Goal: Register for event/course

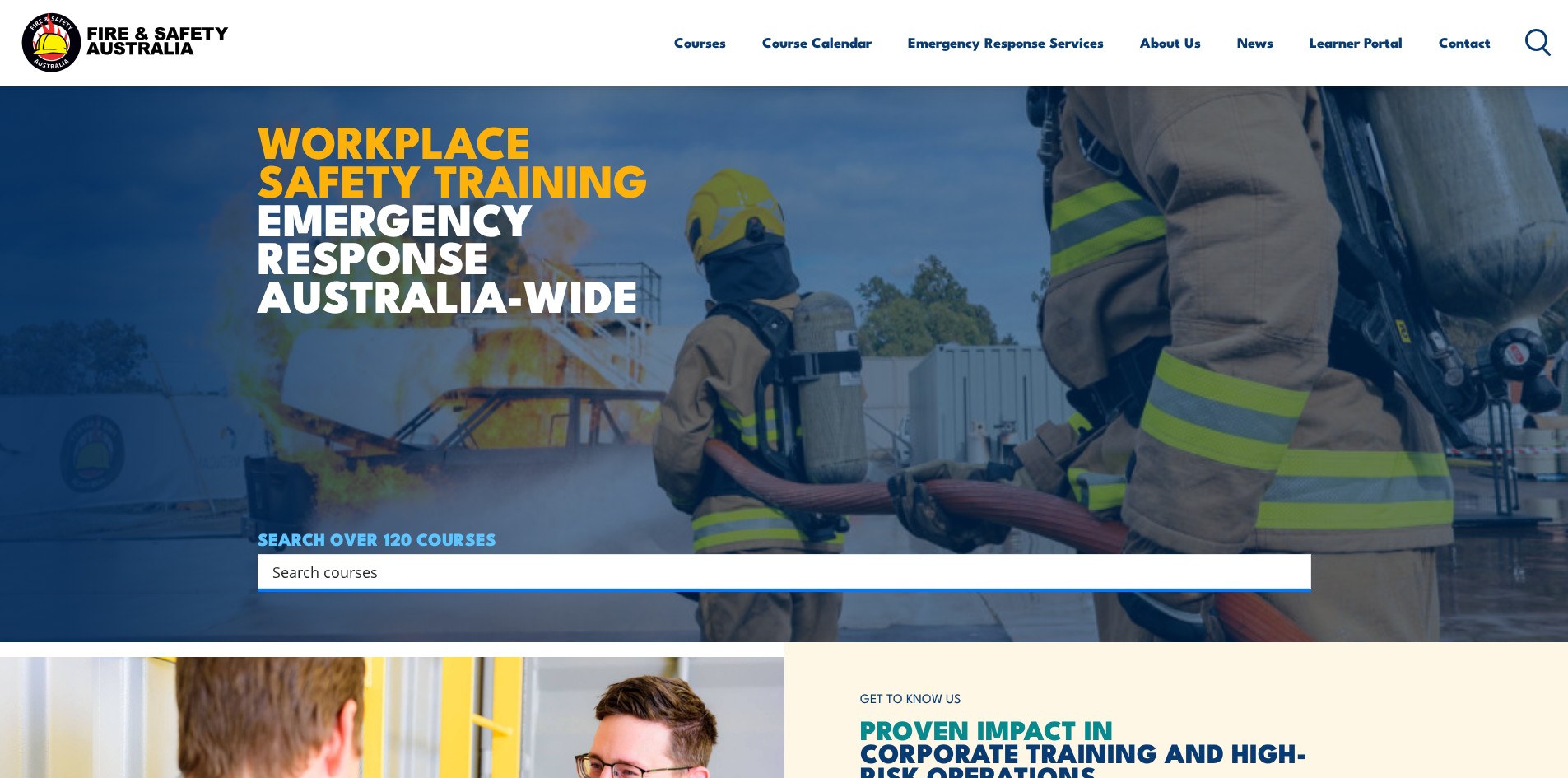
scroll to position [164, 0]
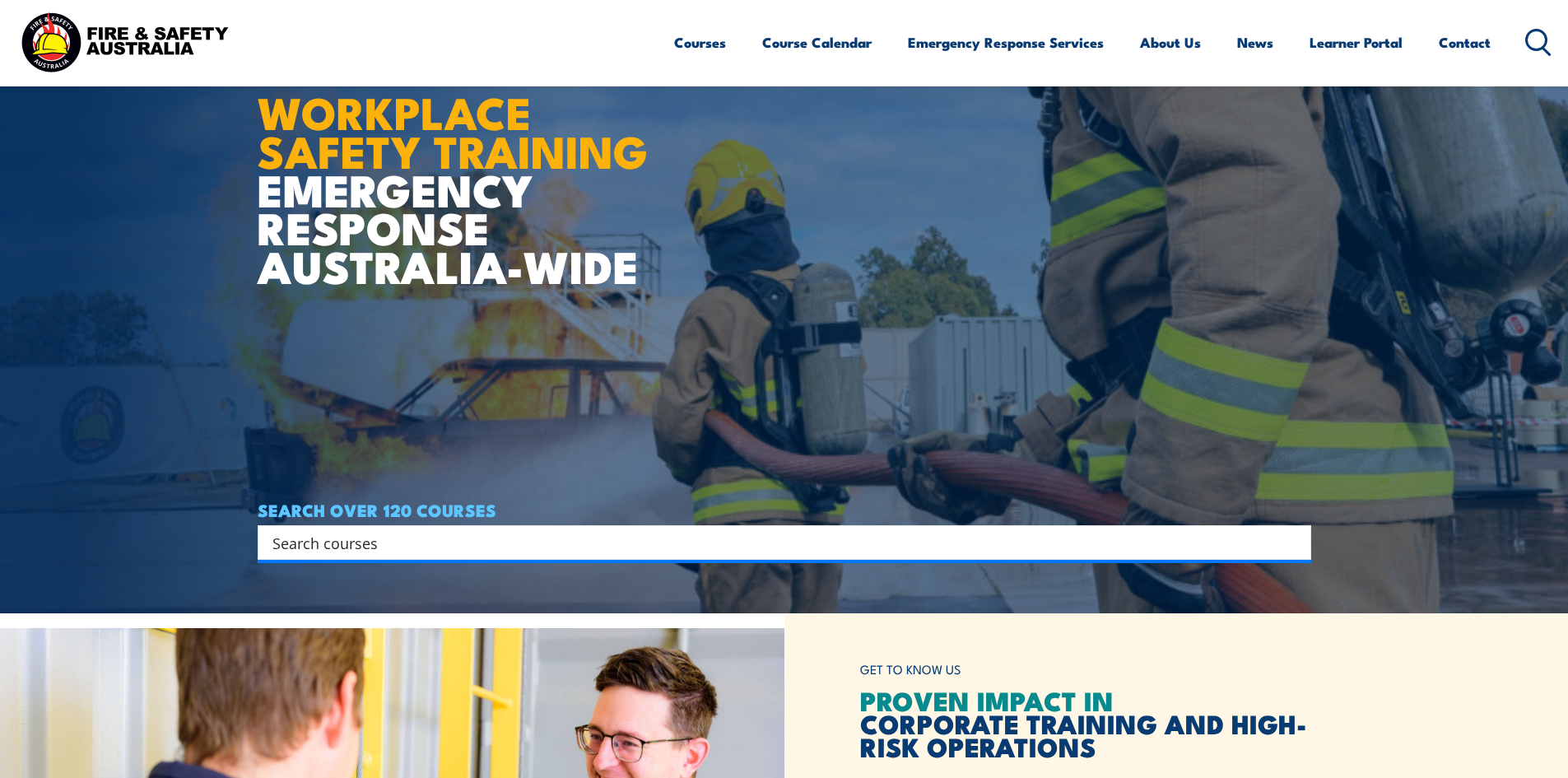
click at [370, 532] on input "Search input" at bounding box center [774, 542] width 1003 height 25
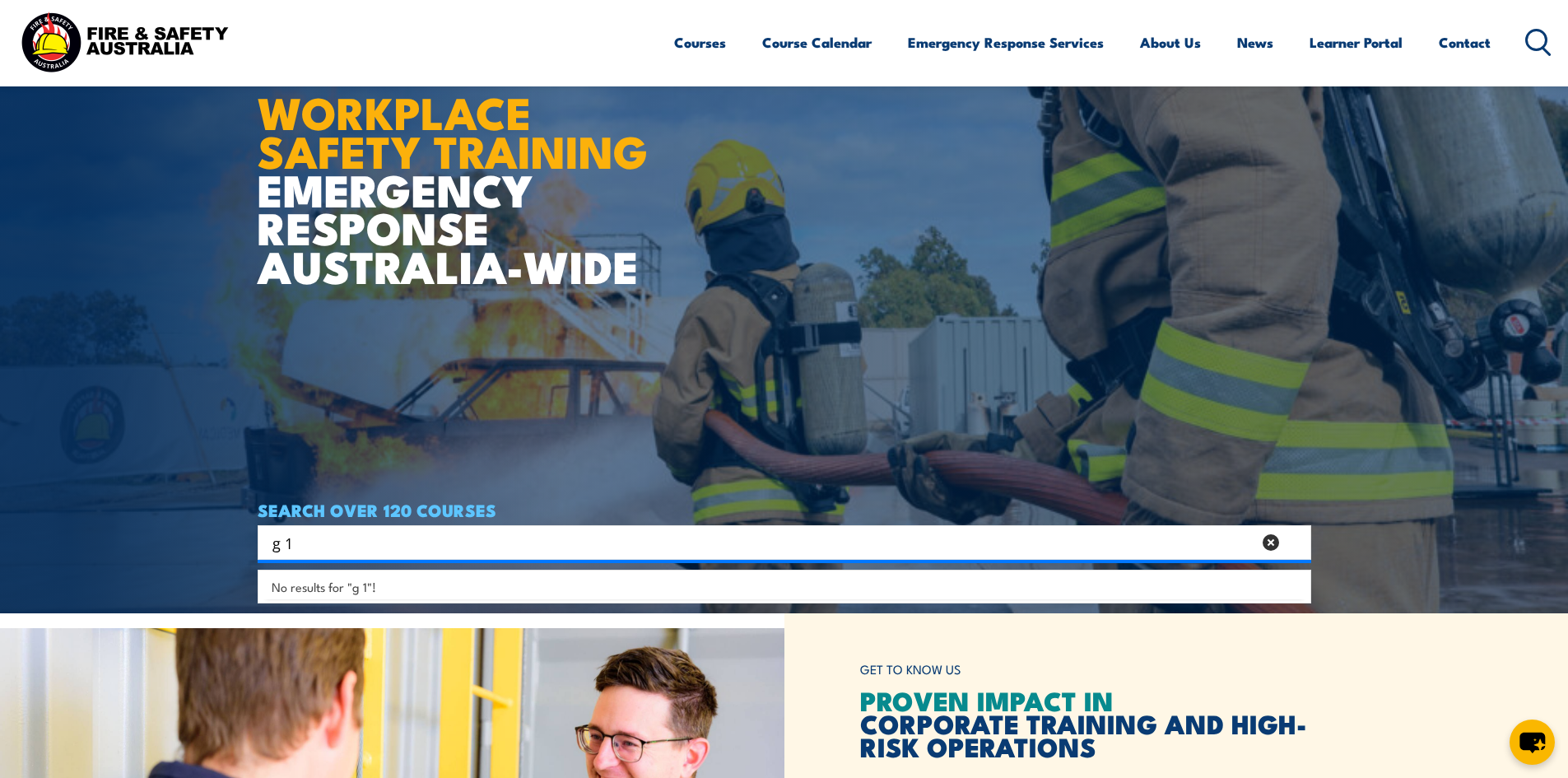
type input "g 1"
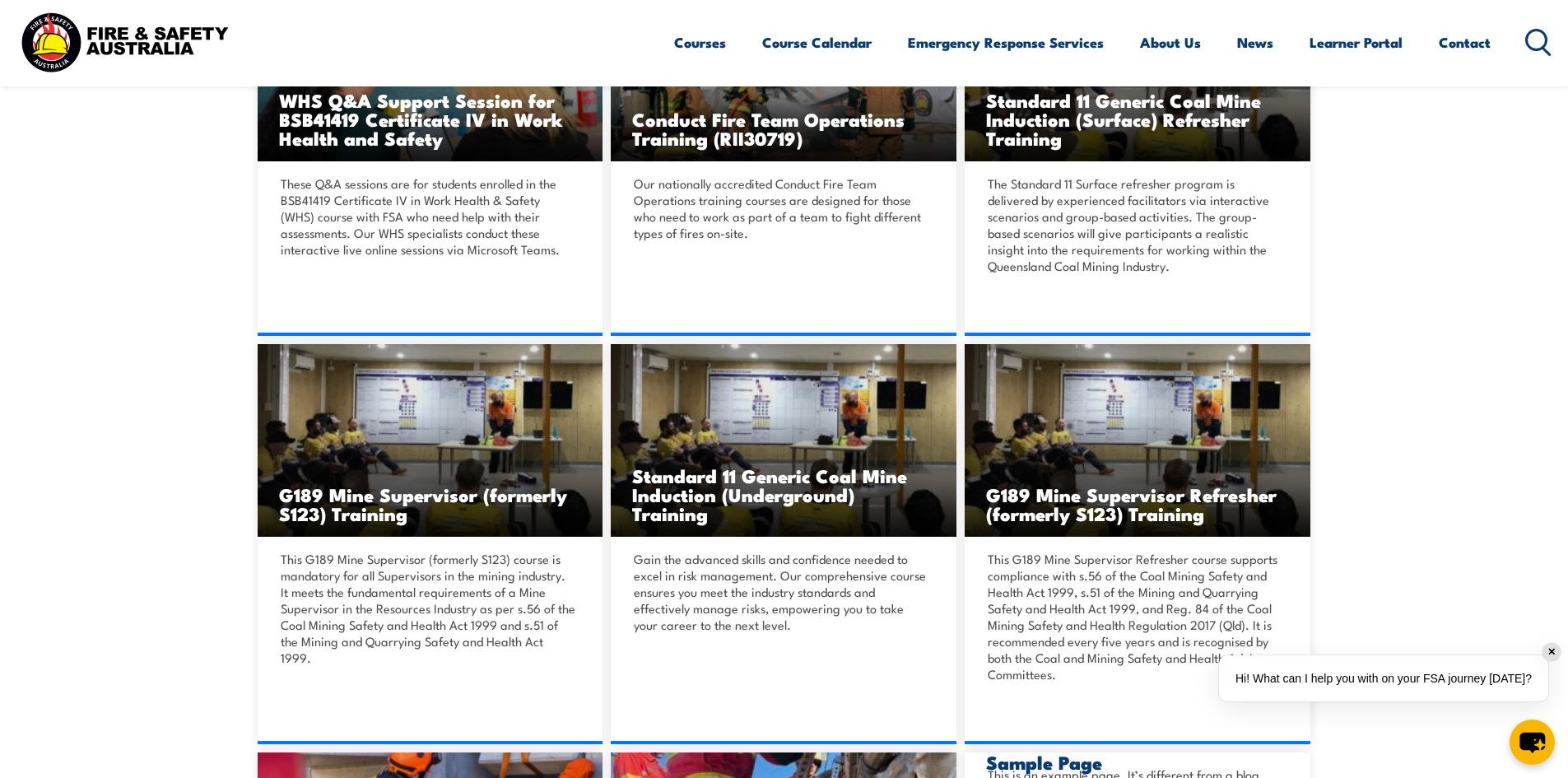
scroll to position [2469, 0]
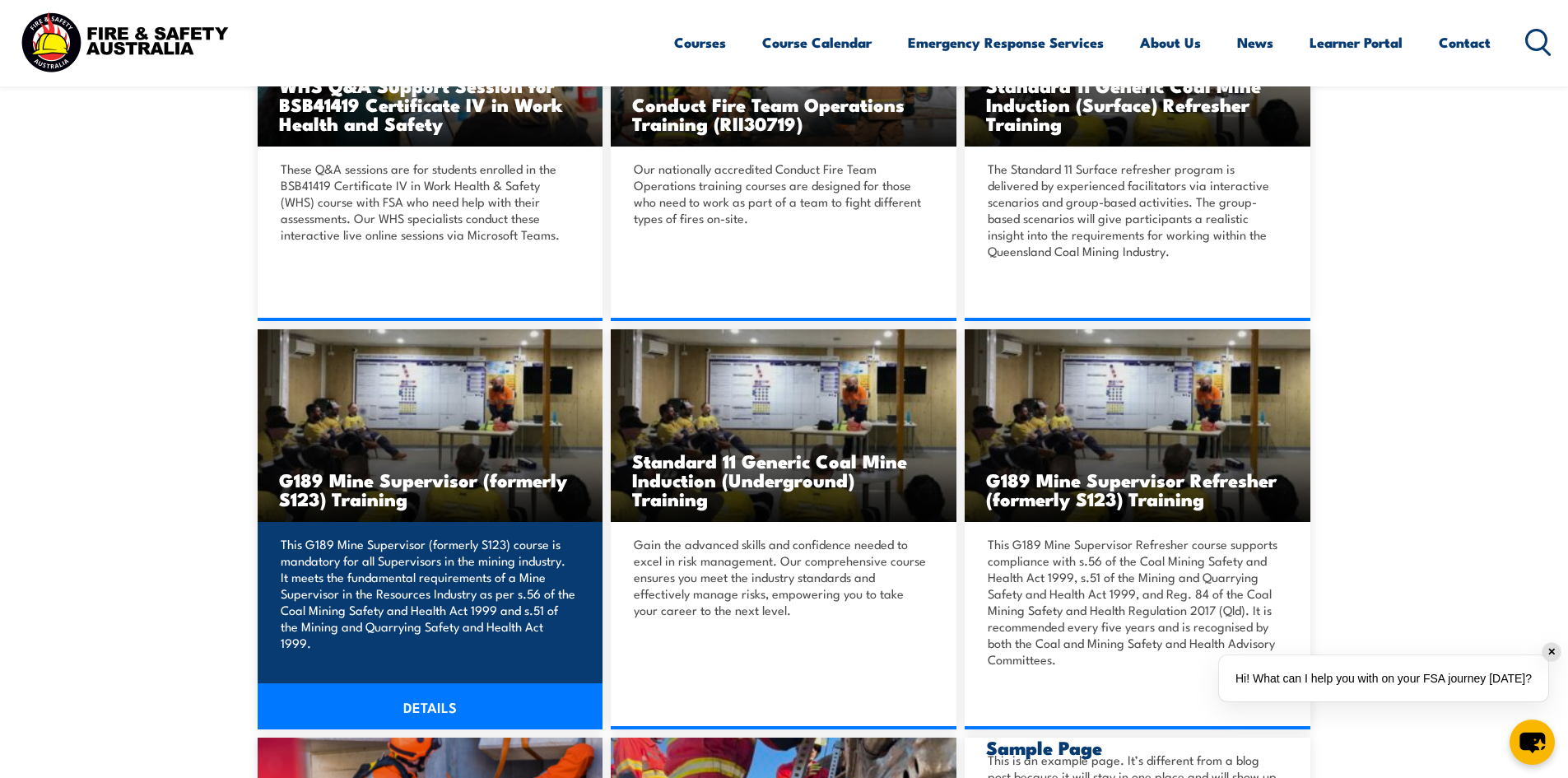
click at [408, 683] on link "DETAILS" at bounding box center [431, 706] width 346 height 46
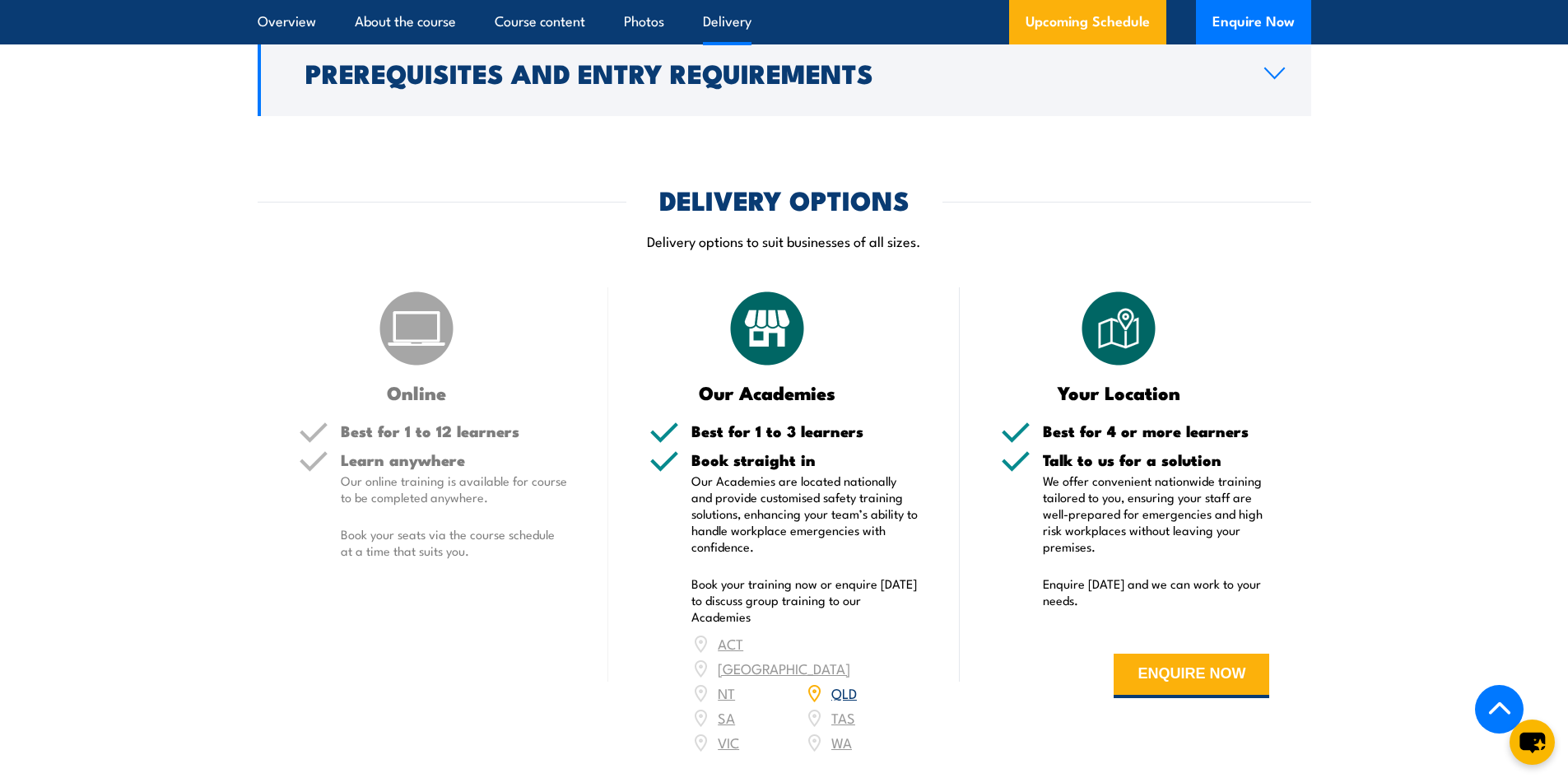
scroll to position [2058, 0]
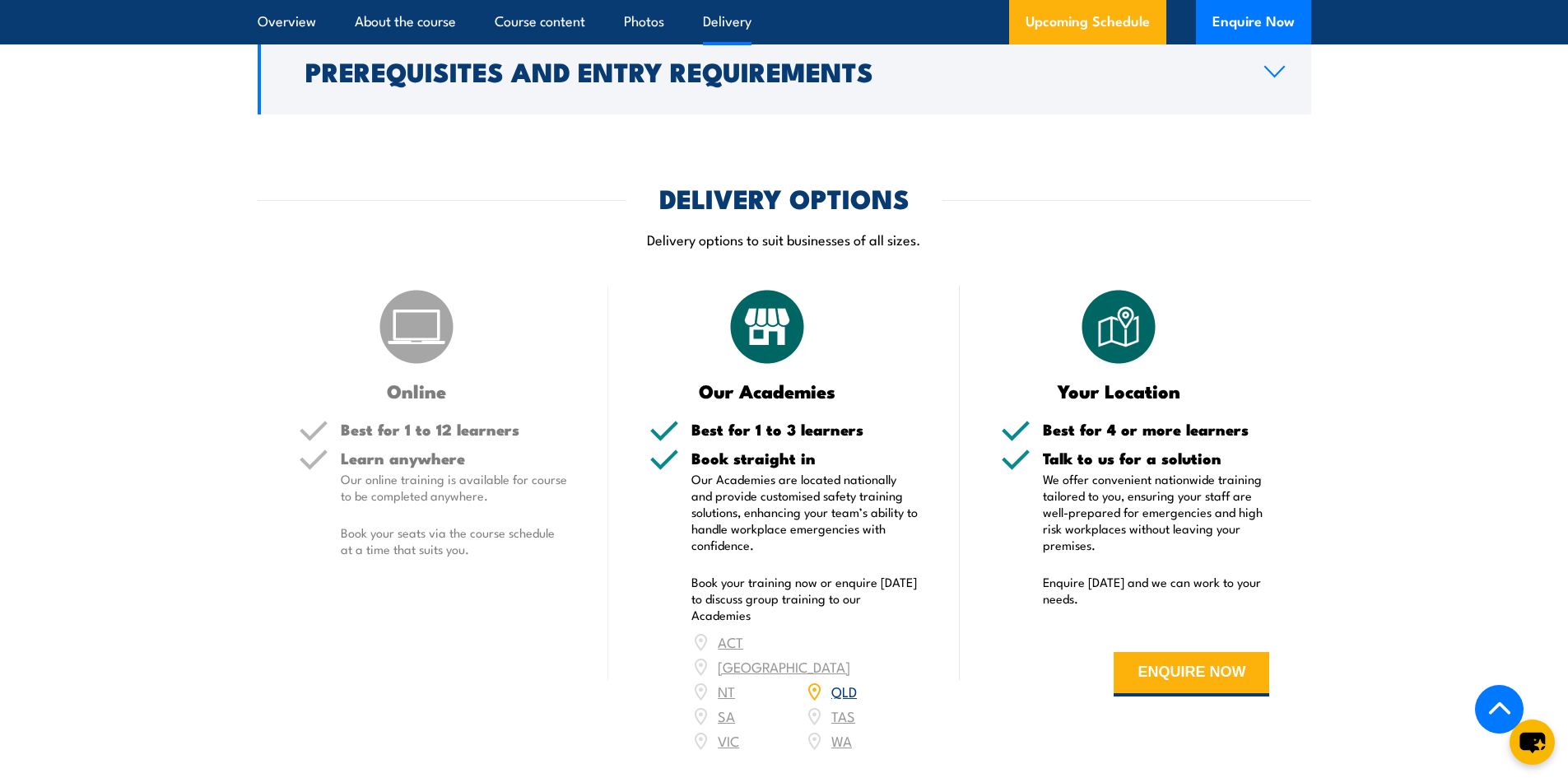
click at [839, 681] on link "QLD" at bounding box center [845, 690] width 26 height 20
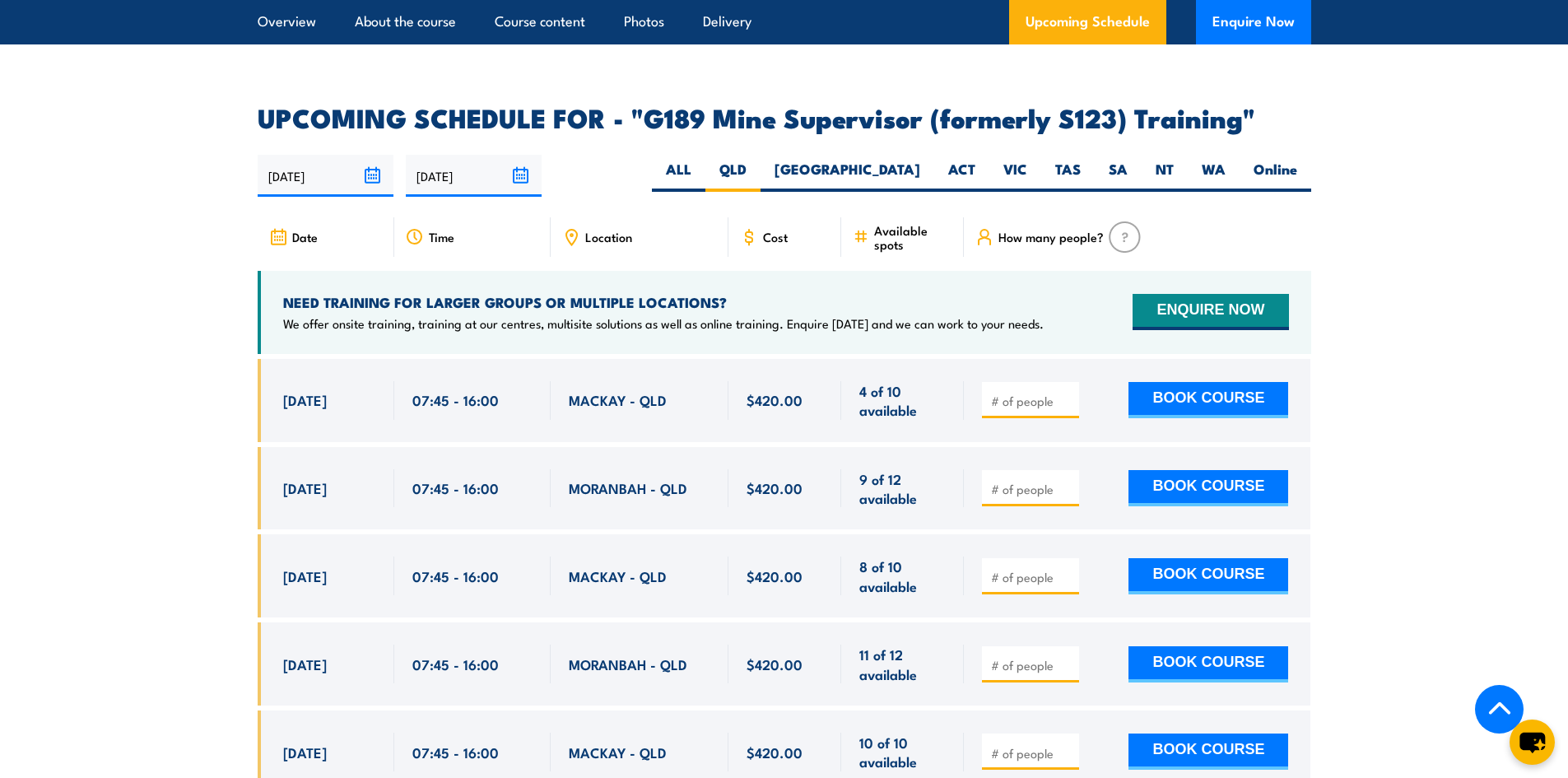
scroll to position [2799, 0]
